Goal: Information Seeking & Learning: Learn about a topic

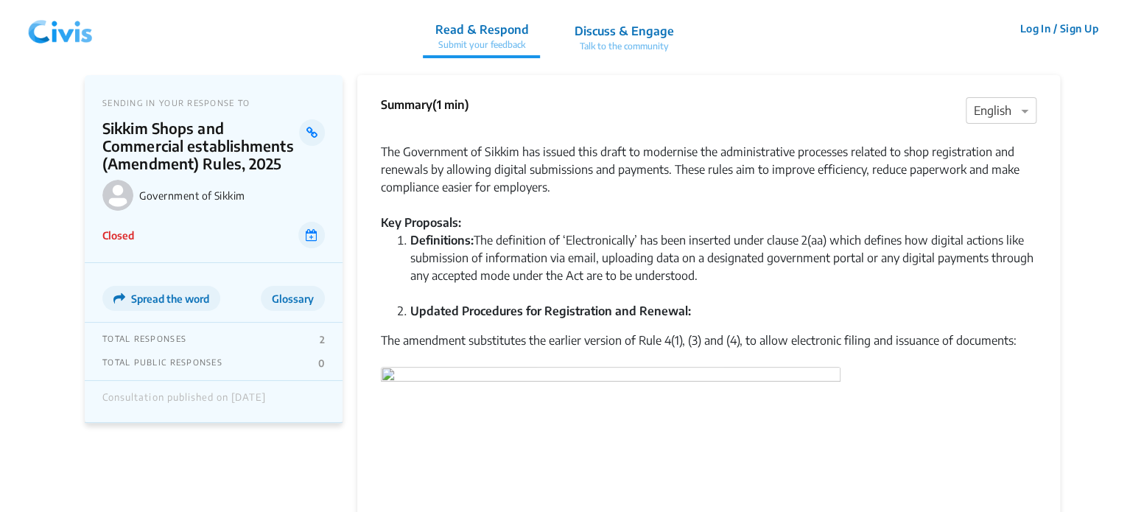
click at [71, 33] on img at bounding box center [60, 29] width 77 height 44
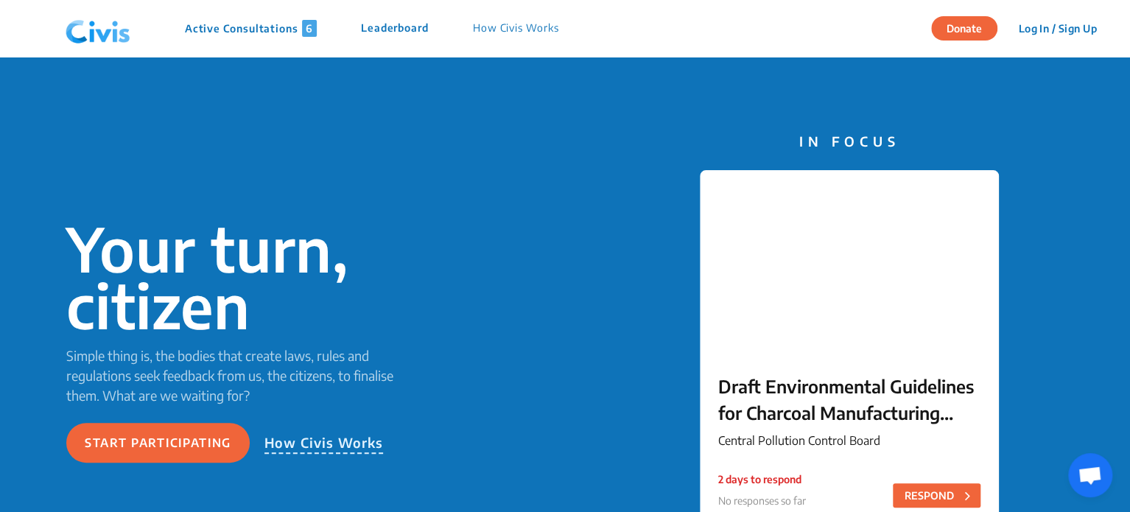
click at [253, 41] on div "Active Consultations 6 Leaderboard How Civis Works" at bounding box center [320, 29] width 521 height 44
click at [249, 35] on p "Active Consultations 6" at bounding box center [251, 28] width 132 height 17
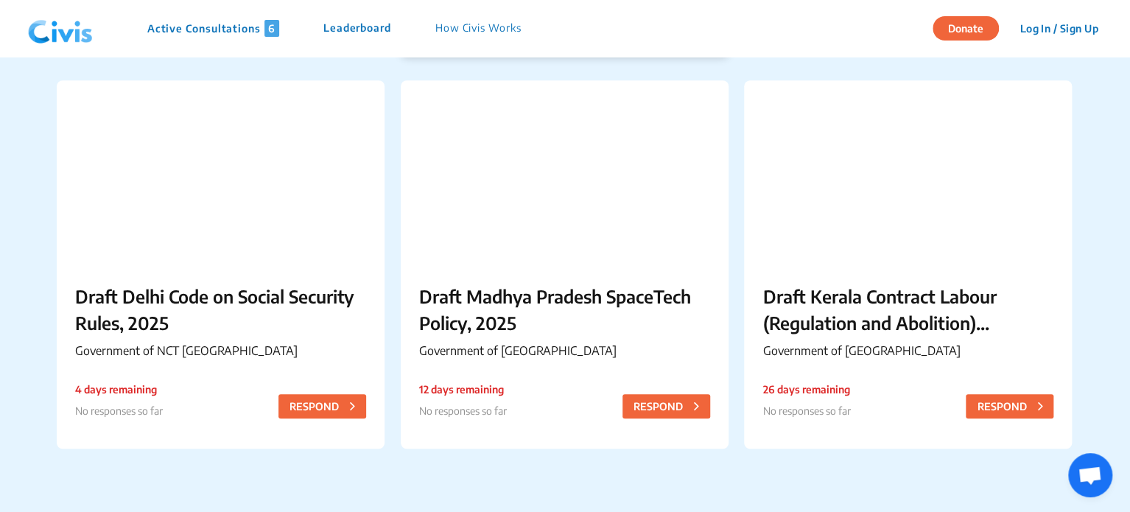
scroll to position [524, 0]
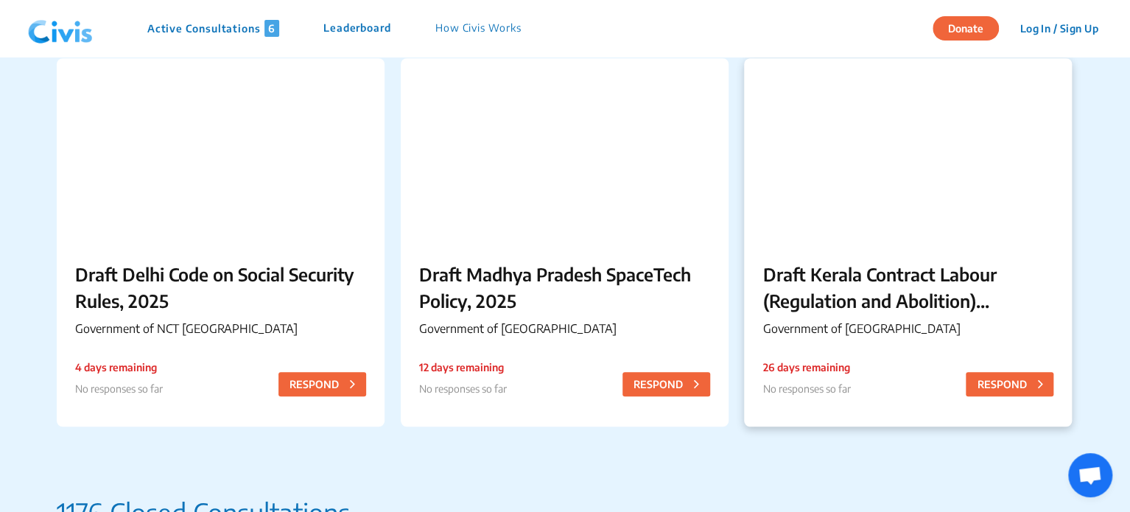
click at [868, 262] on p "Draft Kerala Contract Labour (Regulation and Abolition) (Amendment) Rules, 2025" at bounding box center [907, 287] width 291 height 53
